Goal: Navigation & Orientation: Find specific page/section

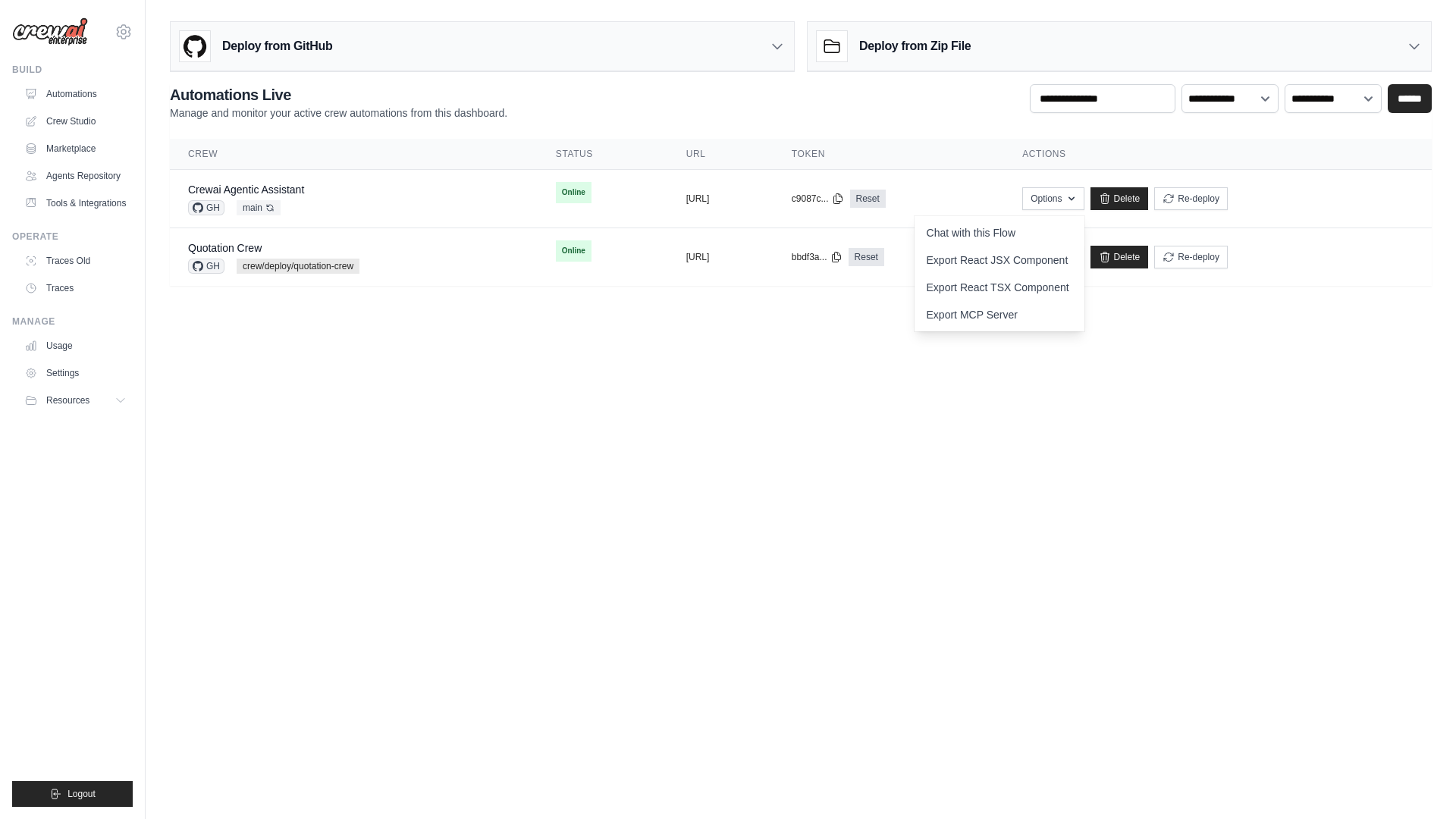
click at [588, 332] on body "[EMAIL_ADDRESS][DOMAIN_NAME] Settings Build Automations" at bounding box center [728, 409] width 1456 height 819
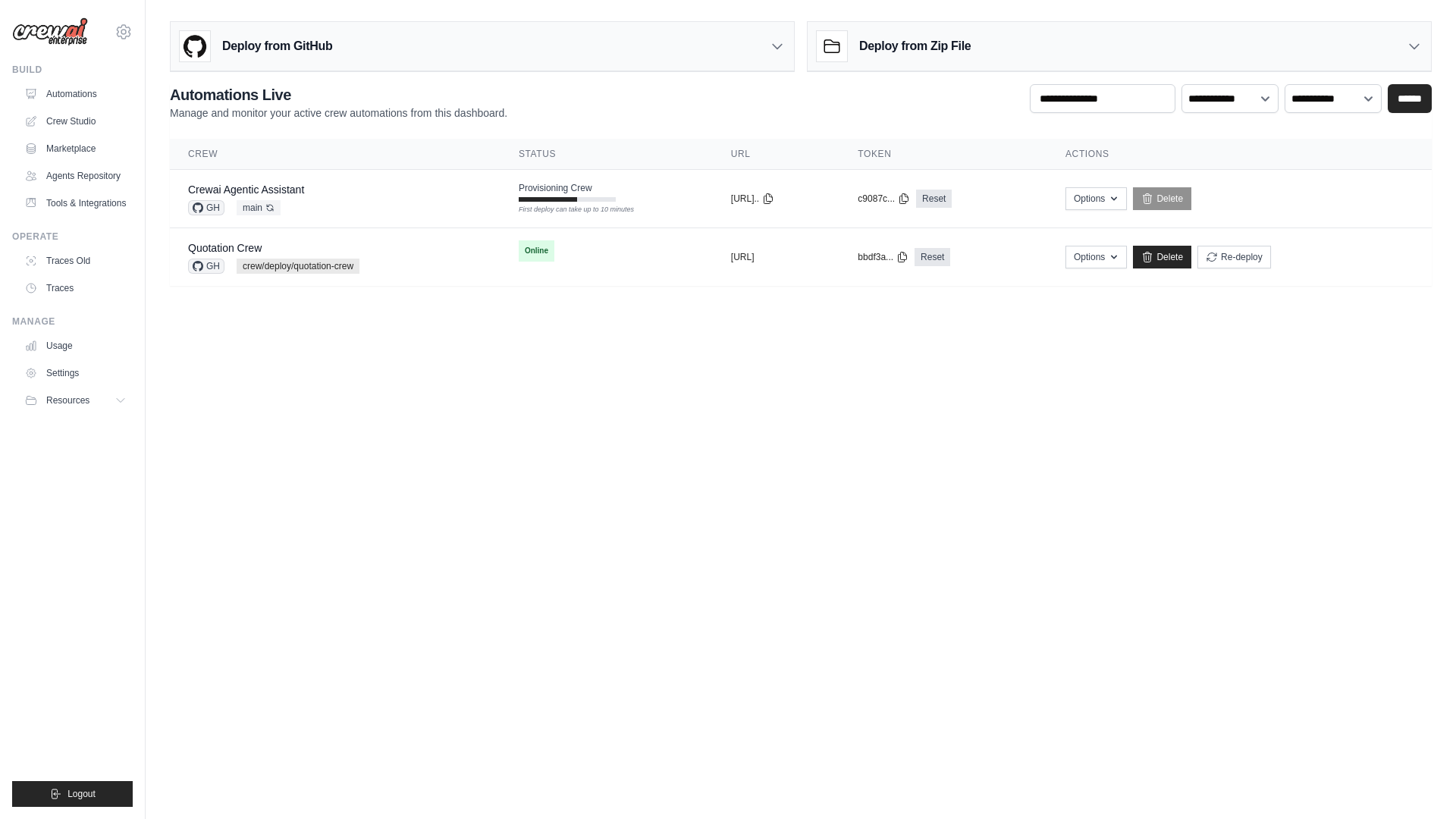
click at [688, 445] on body "[EMAIL_ADDRESS][DOMAIN_NAME] Settings Build Automations" at bounding box center [728, 409] width 1456 height 819
click at [661, 436] on body "[EMAIL_ADDRESS][DOMAIN_NAME] Settings Build Automations" at bounding box center [728, 409] width 1456 height 819
click at [666, 350] on body "[EMAIL_ADDRESS][DOMAIN_NAME] Settings Build Automations" at bounding box center [728, 409] width 1456 height 819
